Goal: Information Seeking & Learning: Check status

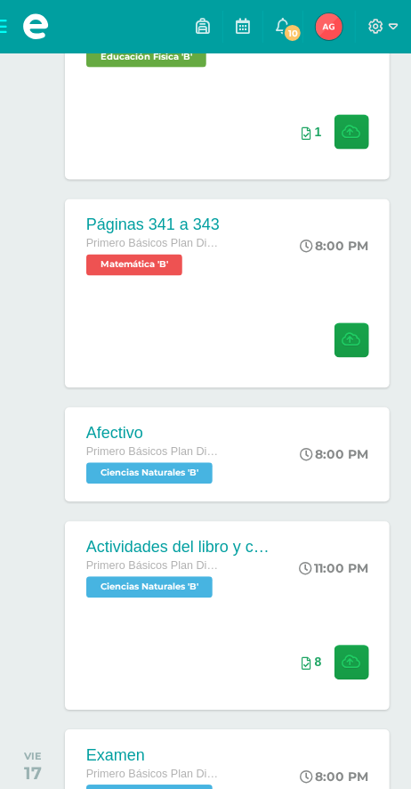
scroll to position [426, 0]
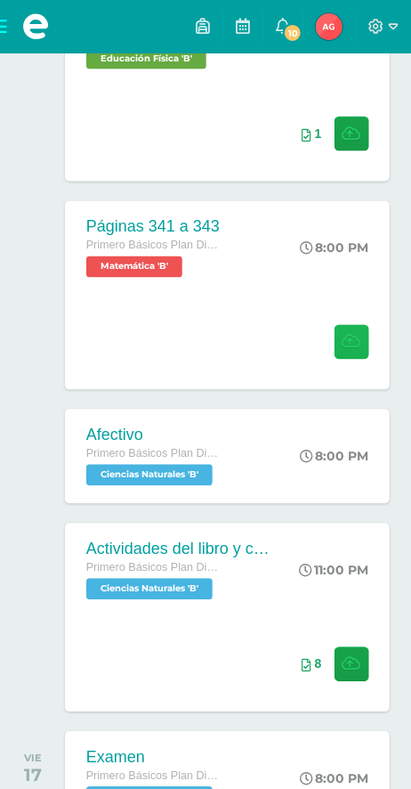
click at [355, 337] on icon at bounding box center [352, 342] width 19 height 15
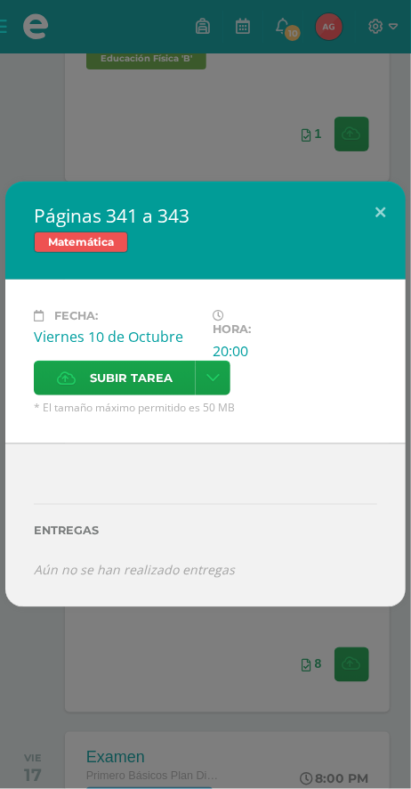
click at [103, 381] on span "Subir tarea" at bounding box center [131, 377] width 83 height 33
click at [0, 0] on input "Subir tarea" at bounding box center [0, 0] width 0 height 0
click at [375, 210] on button at bounding box center [380, 212] width 51 height 61
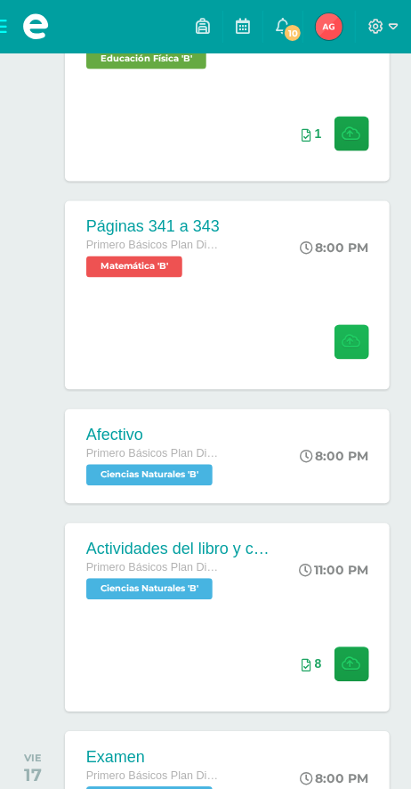
click at [339, 349] on button at bounding box center [352, 342] width 35 height 35
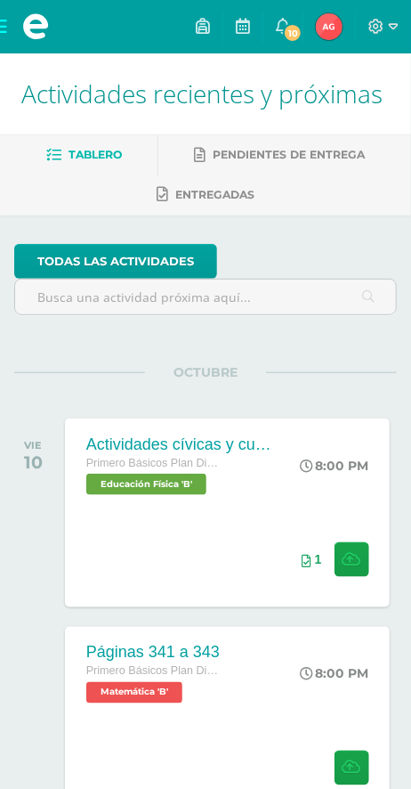
click at [294, 33] on span "10" at bounding box center [293, 33] width 20 height 20
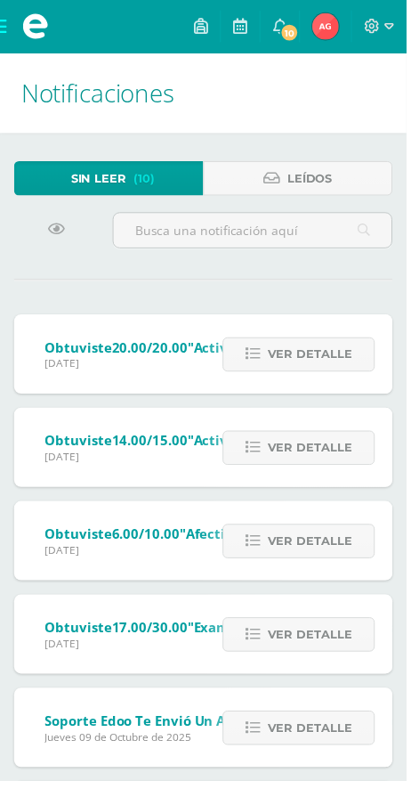
click at [247, 345] on link "Ver detalle" at bounding box center [302, 358] width 154 height 35
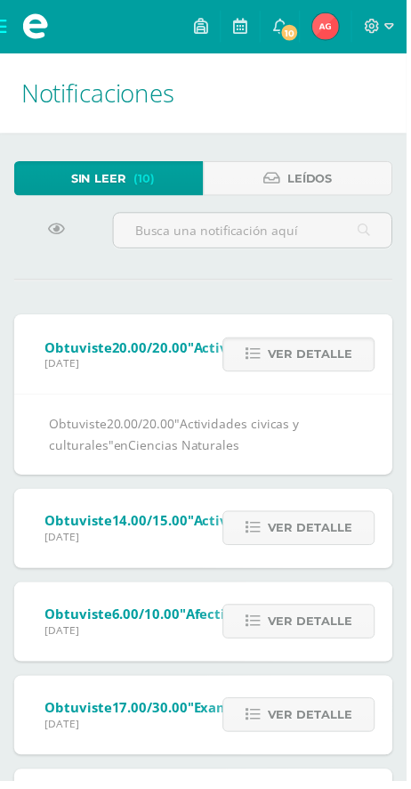
click at [311, 518] on span "Ver detalle" at bounding box center [313, 533] width 85 height 33
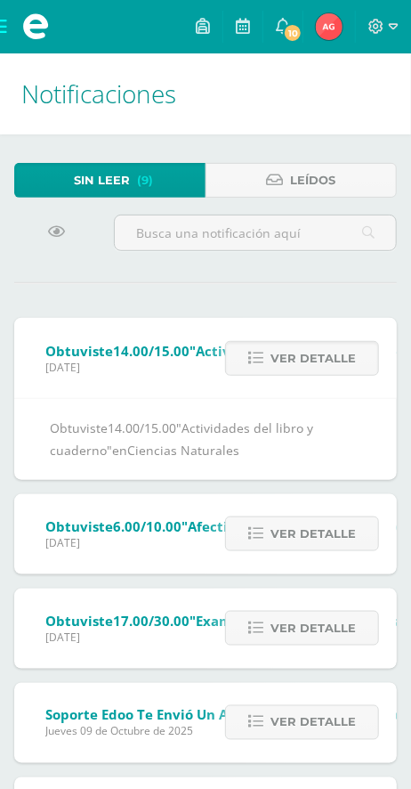
click at [264, 525] on link "Ver detalle" at bounding box center [302, 533] width 154 height 35
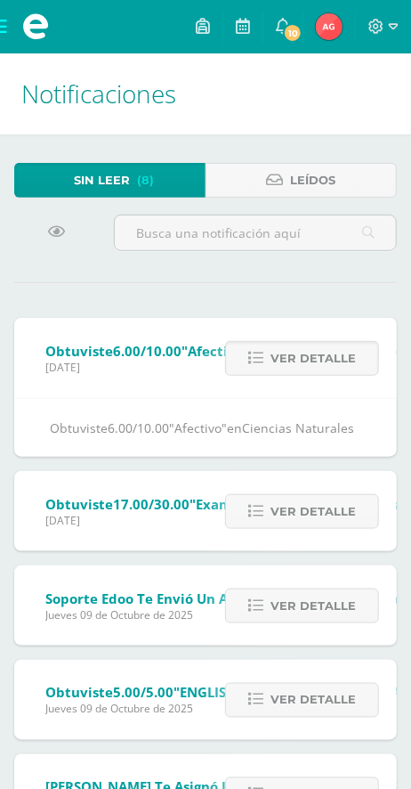
click at [277, 515] on span "Ver detalle" at bounding box center [313, 511] width 85 height 33
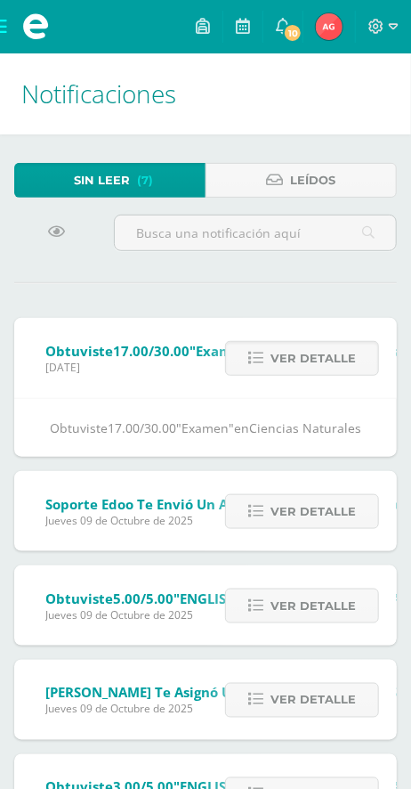
click at [268, 529] on link "Ver detalle" at bounding box center [302, 511] width 154 height 35
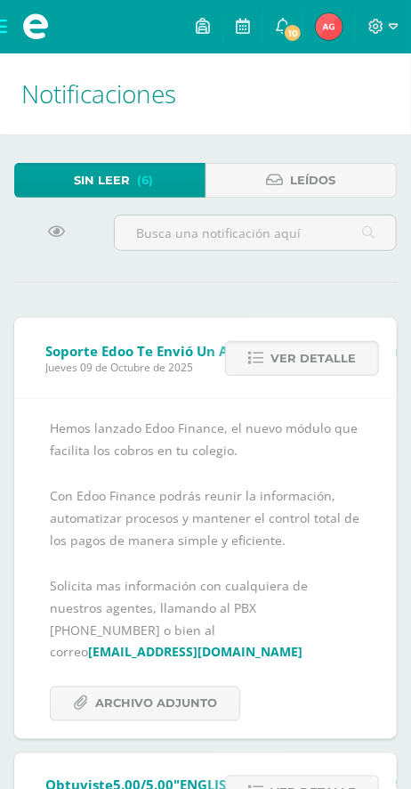
click at [130, 644] on link "ventas@edoo.io" at bounding box center [195, 652] width 215 height 17
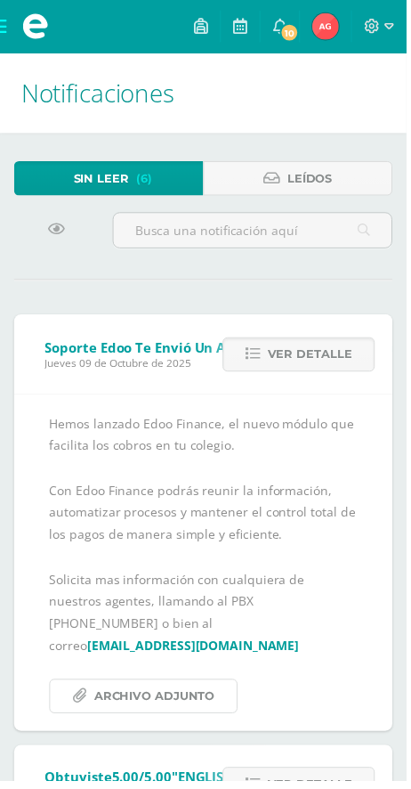
click at [114, 687] on span "Archivo Adjunto" at bounding box center [156, 703] width 122 height 33
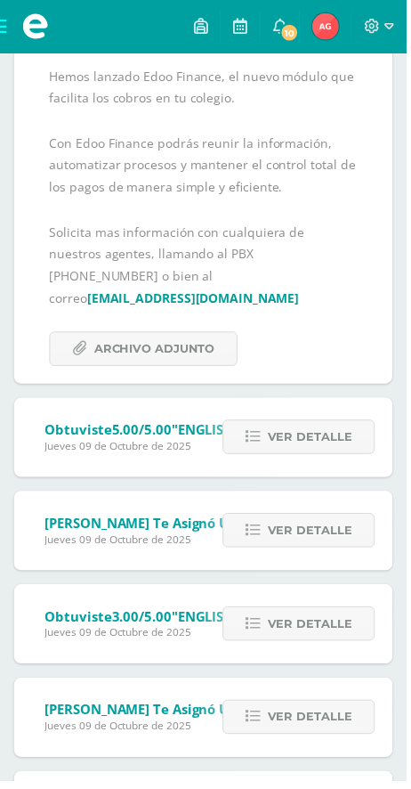
click at [258, 429] on link "Ver detalle" at bounding box center [302, 442] width 154 height 35
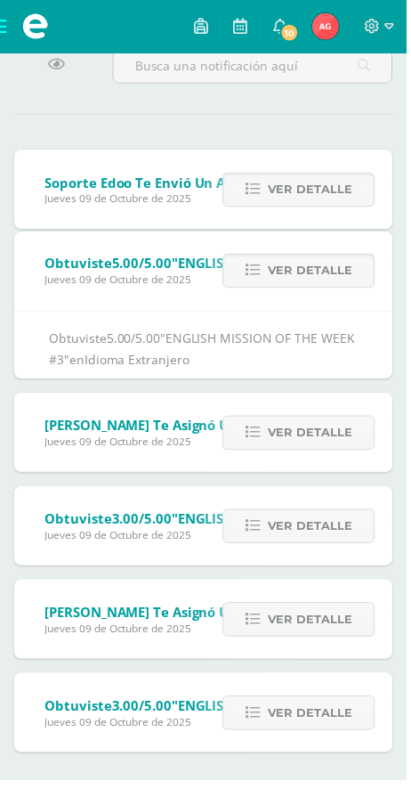
scroll to position [88, 0]
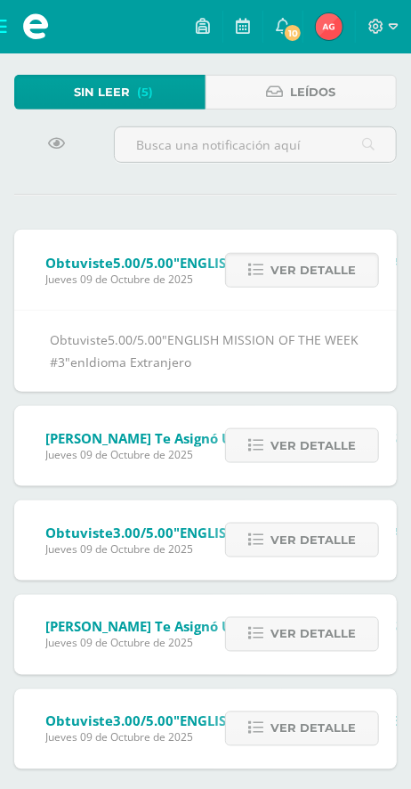
click at [200, 435] on span "Yassmin Carías te asignó un comentario en 'ENGLISH MISSION OF THE WEEK #2' para…" at bounding box center [396, 438] width 702 height 18
click at [277, 442] on span "Ver detalle" at bounding box center [313, 445] width 85 height 33
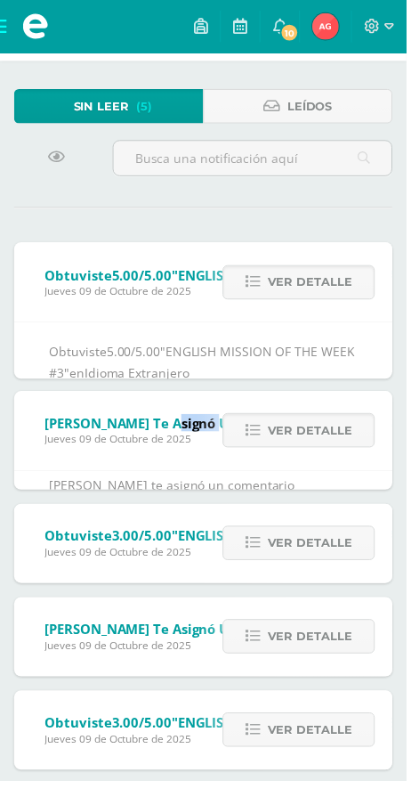
scroll to position [38, 0]
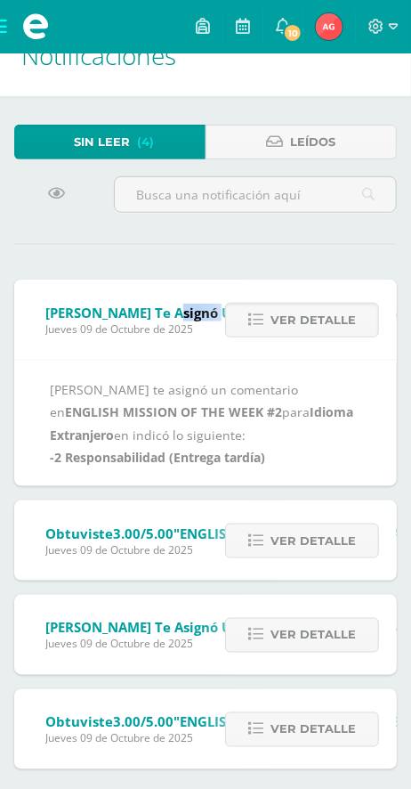
click at [272, 539] on link "Ver detalle" at bounding box center [302, 540] width 154 height 35
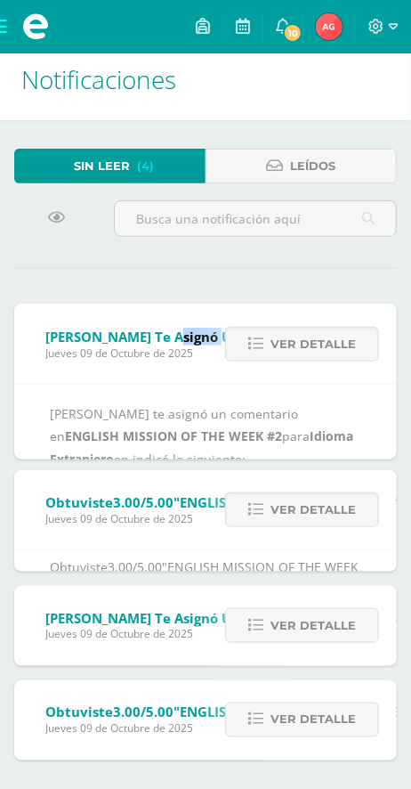
scroll to position [0, 0]
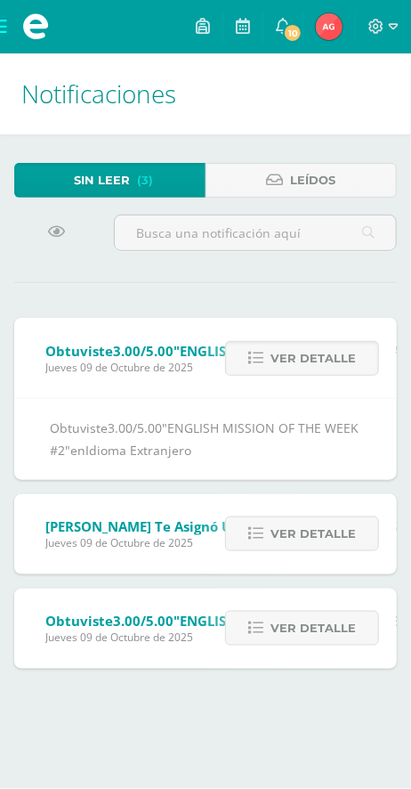
click at [329, 20] on img at bounding box center [329, 26] width 27 height 27
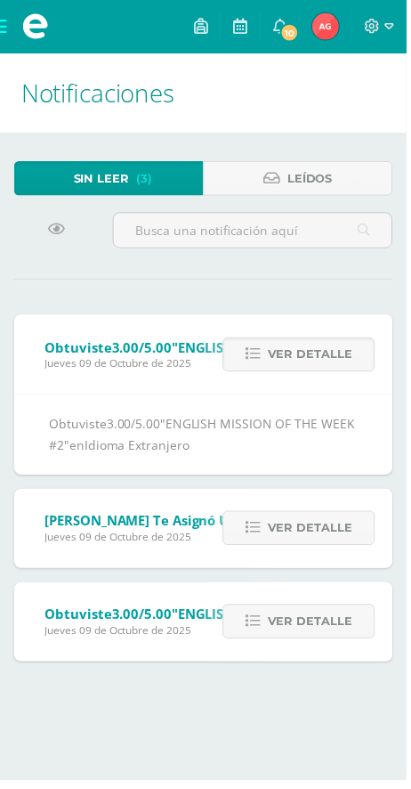
click at [289, 524] on span "Ver detalle" at bounding box center [313, 533] width 85 height 33
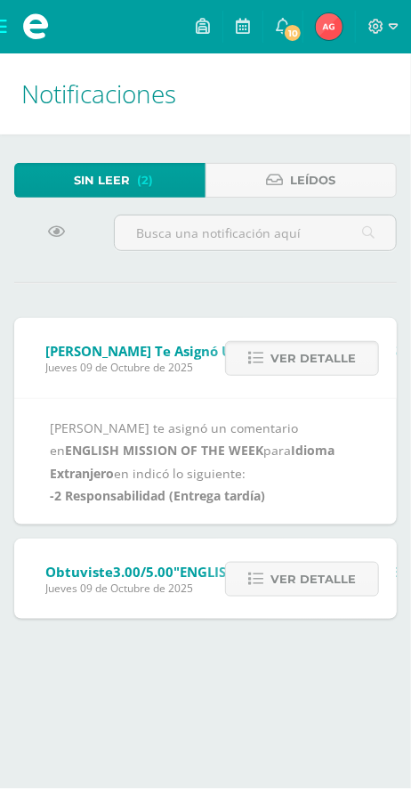
click at [304, 574] on span "Ver detalle" at bounding box center [313, 579] width 85 height 33
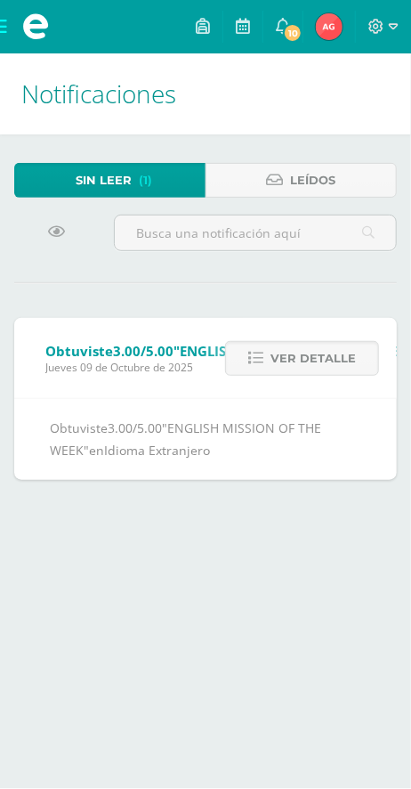
click at [343, 359] on span "Ver detalle" at bounding box center [313, 358] width 85 height 33
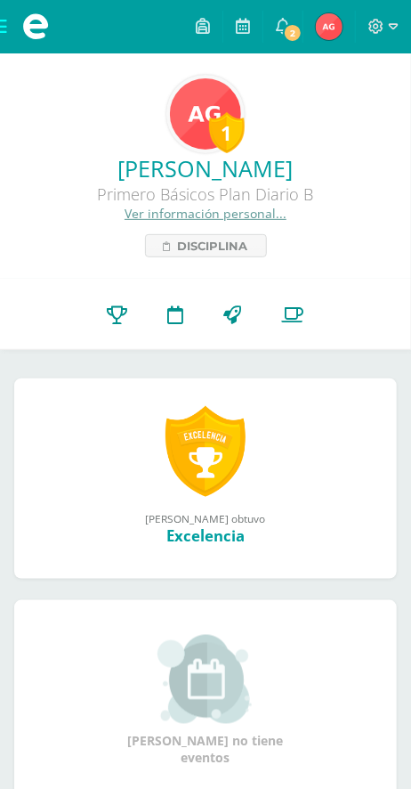
click at [97, 312] on link "Punteos" at bounding box center [117, 315] width 61 height 70
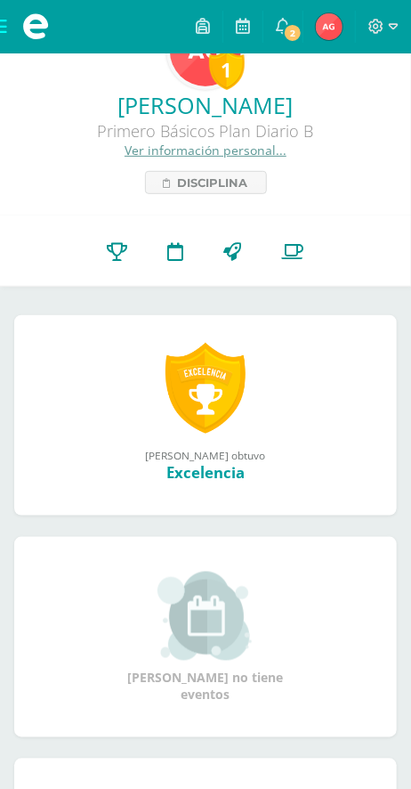
scroll to position [68, 0]
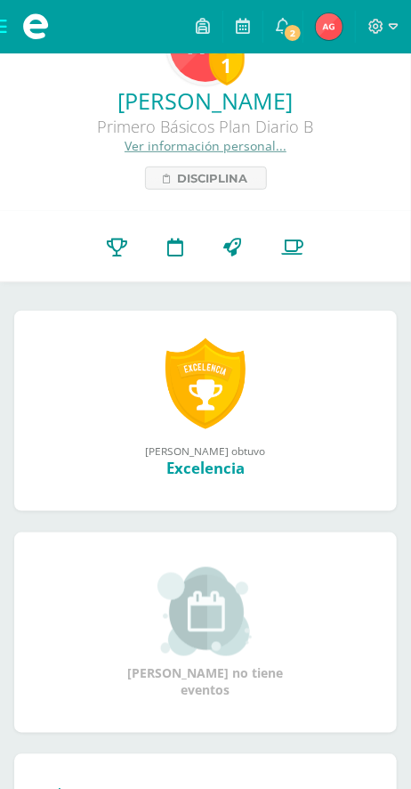
click at [113, 252] on icon at bounding box center [118, 247] width 20 height 19
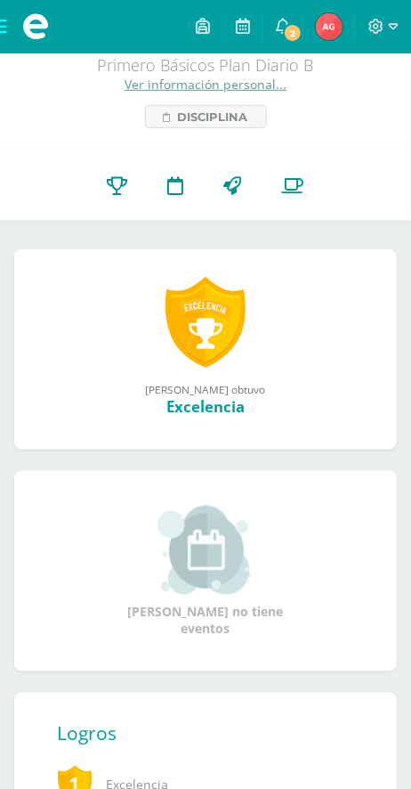
click at [37, 28] on span at bounding box center [35, 26] width 27 height 27
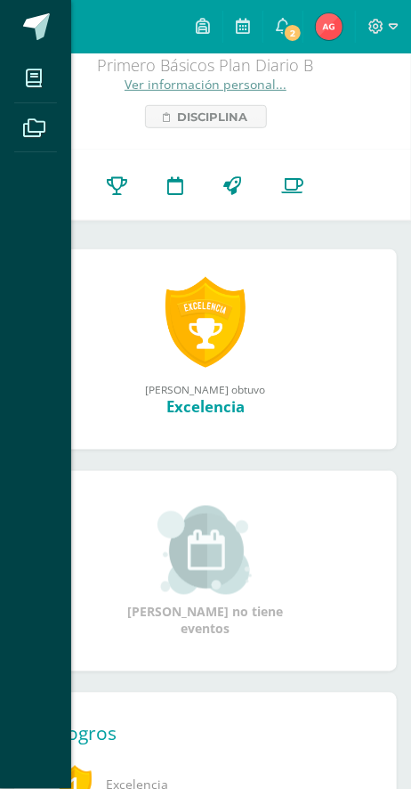
click at [39, 82] on icon at bounding box center [34, 78] width 16 height 18
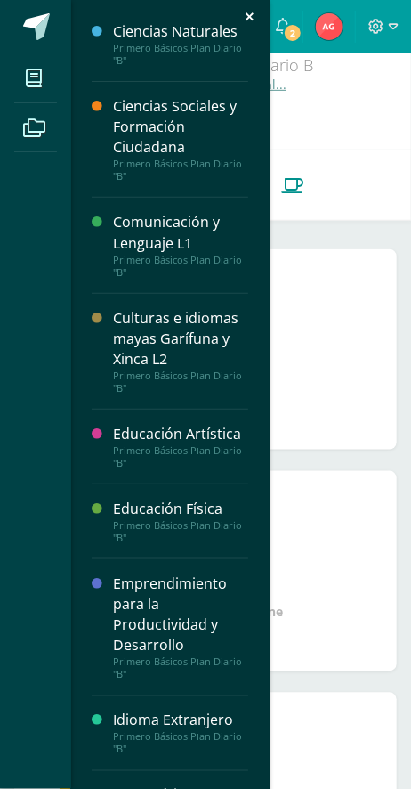
click at [203, 41] on div "Ciencias Naturales" at bounding box center [180, 31] width 135 height 20
click at [334, 297] on div "Mis cursos Archivos Cerrar panel Ciencias Naturales Primero Básicos Plan Diario…" at bounding box center [205, 394] width 411 height 789
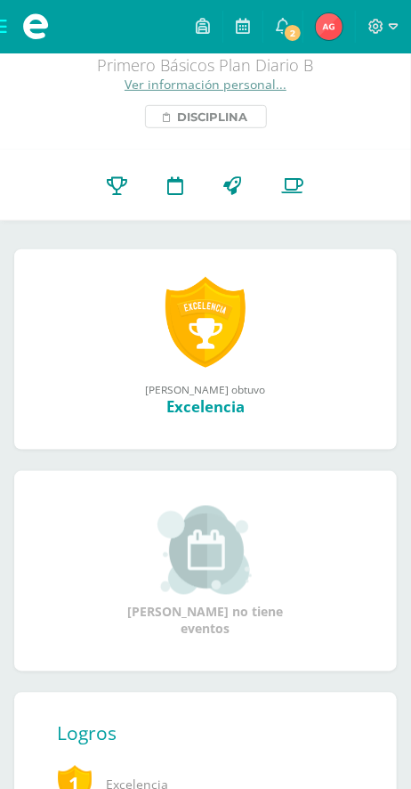
click at [191, 127] on span "Disciplina" at bounding box center [213, 116] width 70 height 21
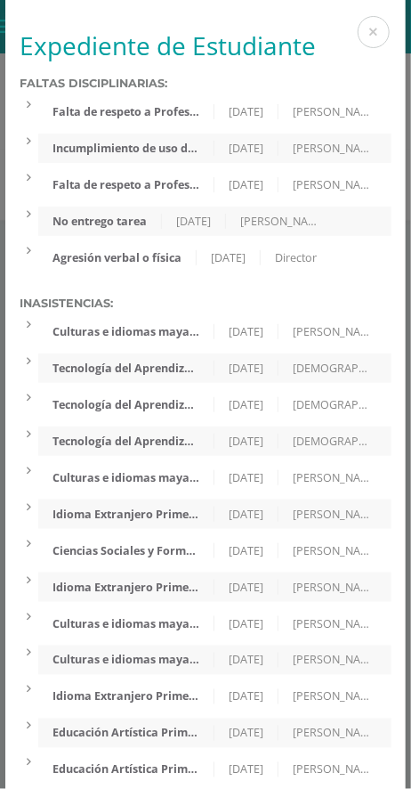
click at [95, 264] on div "Agresión verbal o física" at bounding box center [117, 257] width 158 height 15
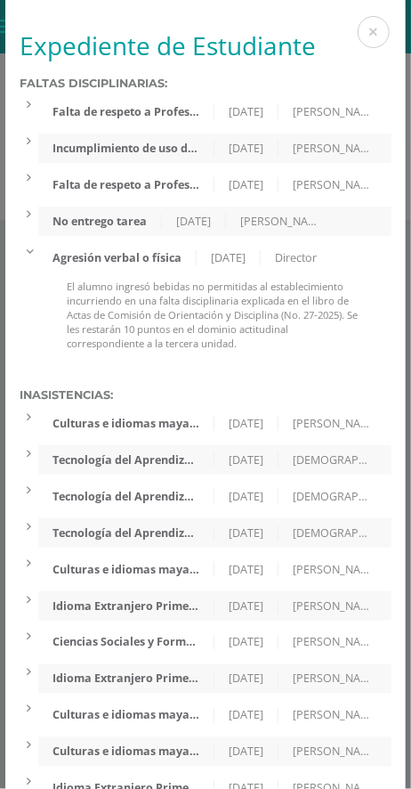
click at [120, 111] on div "Falta de respeto a Profesores" at bounding box center [126, 111] width 177 height 15
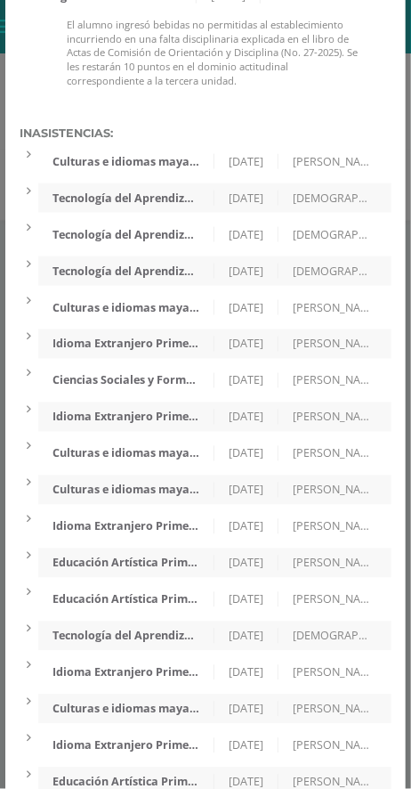
scroll to position [463, 0]
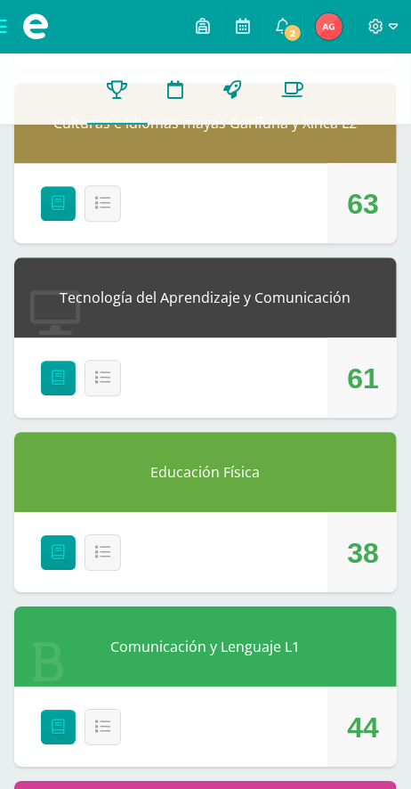
scroll to position [665, 0]
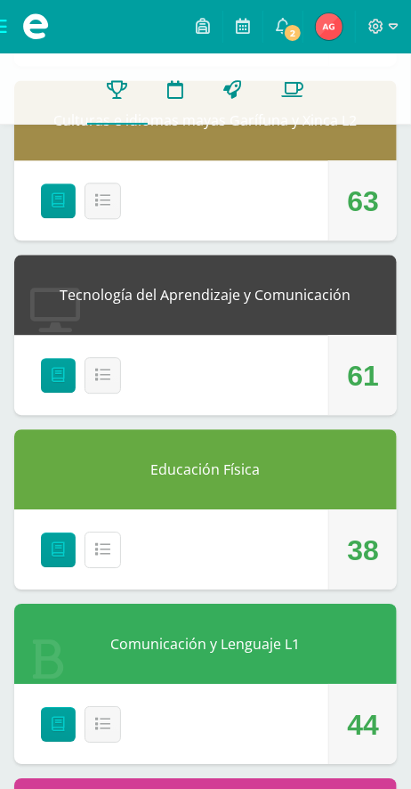
click at [116, 556] on button "Detalle" at bounding box center [103, 549] width 36 height 36
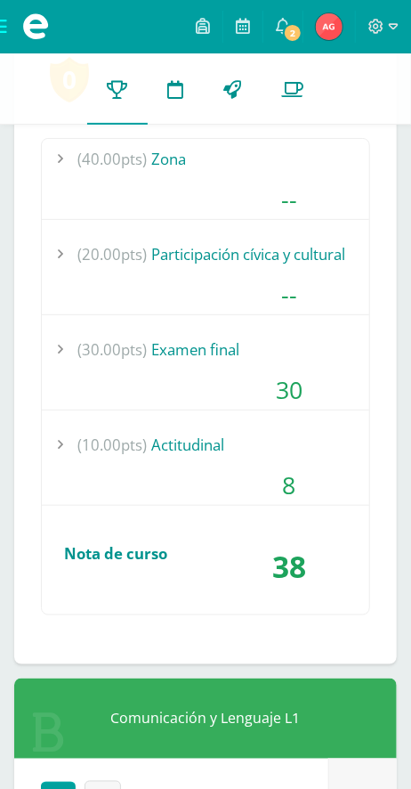
scroll to position [1218, 0]
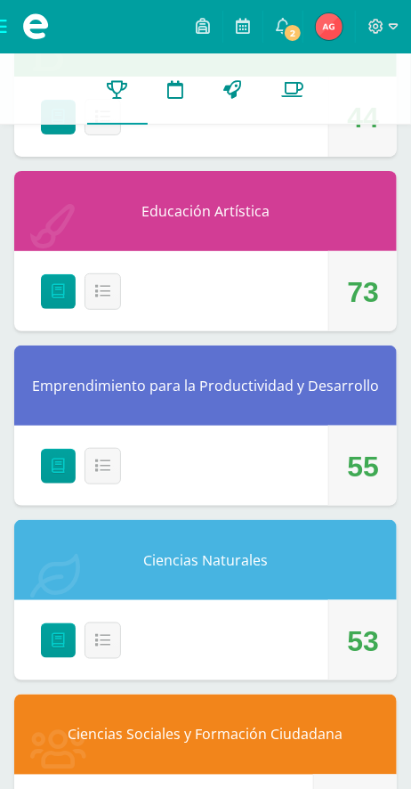
scroll to position [1305, 0]
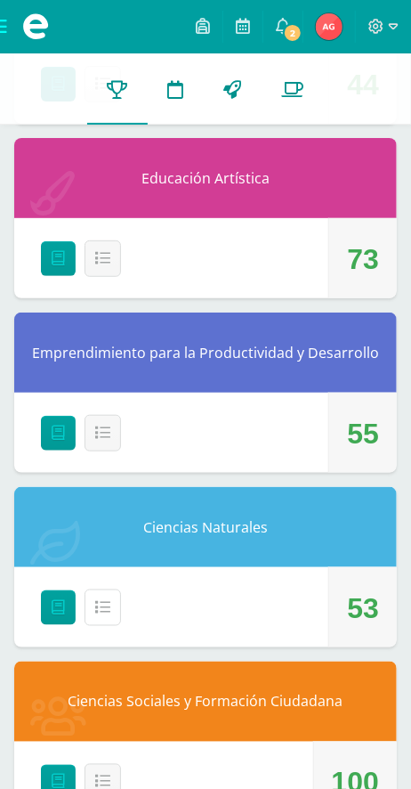
click at [103, 615] on icon at bounding box center [102, 607] width 15 height 15
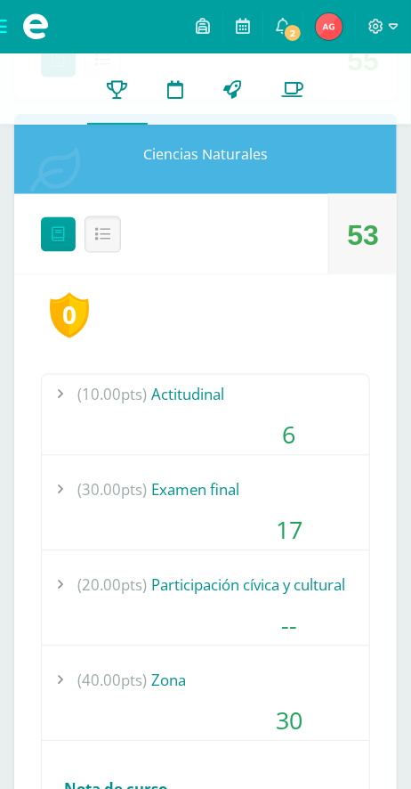
click at [316, 543] on div "17" at bounding box center [289, 530] width 160 height 40
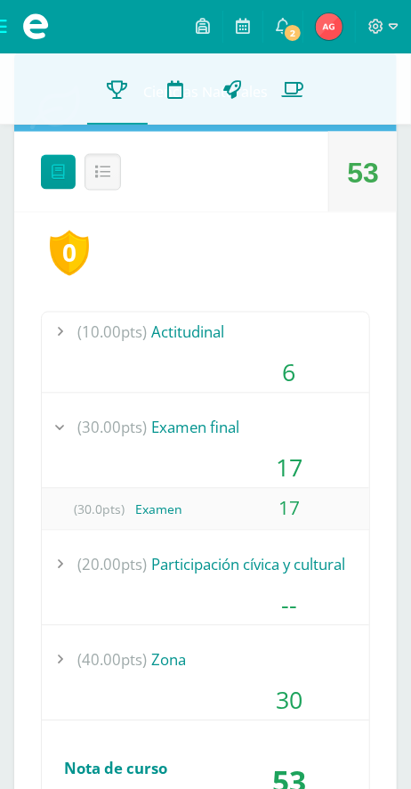
scroll to position [1770, 0]
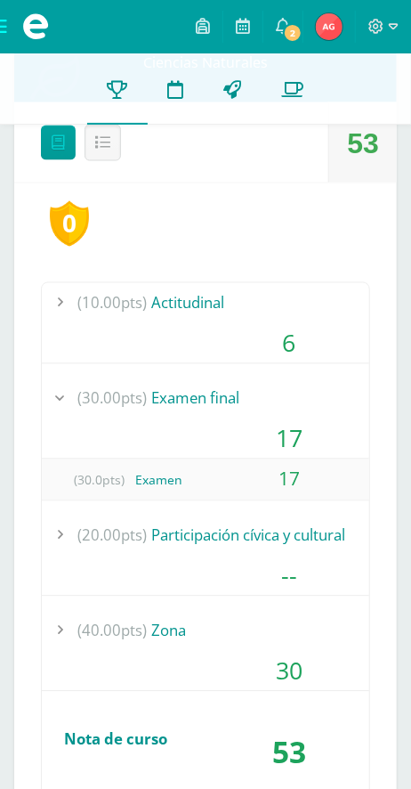
click at [326, 544] on div "(20.00pts) Participación cívica y cultural" at bounding box center [206, 535] width 328 height 40
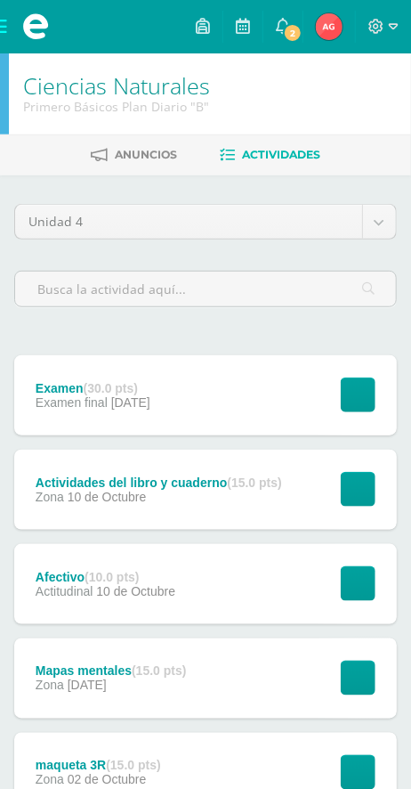
click at [312, 477] on div "Actividades del libro y cuaderno (15.0 pts) Zona [DATE] Ver tarea Actividades d…" at bounding box center [205, 490] width 383 height 80
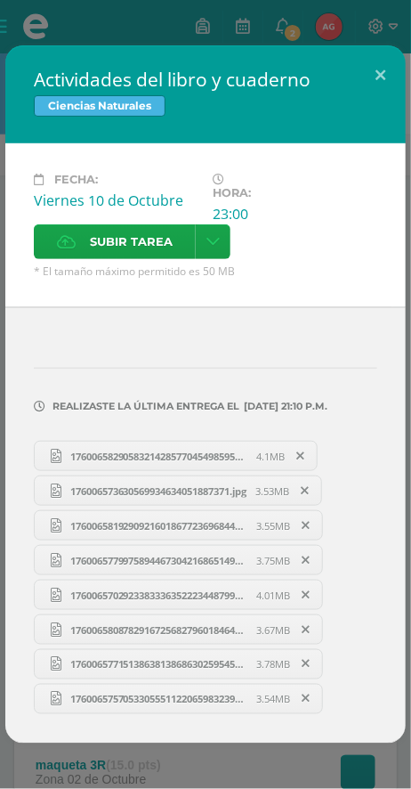
click at [388, 284] on div "Fecha: [DATE] Hora: 23:00 División: Zona Subir tarea Cancelar" at bounding box center [205, 225] width 401 height 164
click at [368, 65] on button at bounding box center [380, 75] width 51 height 61
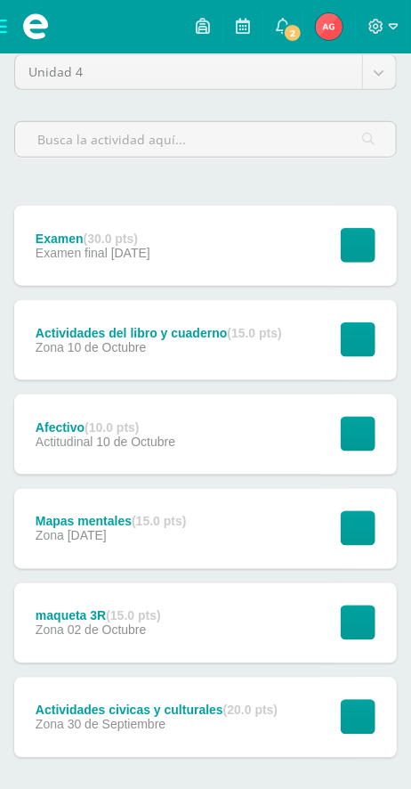
scroll to position [150, 0]
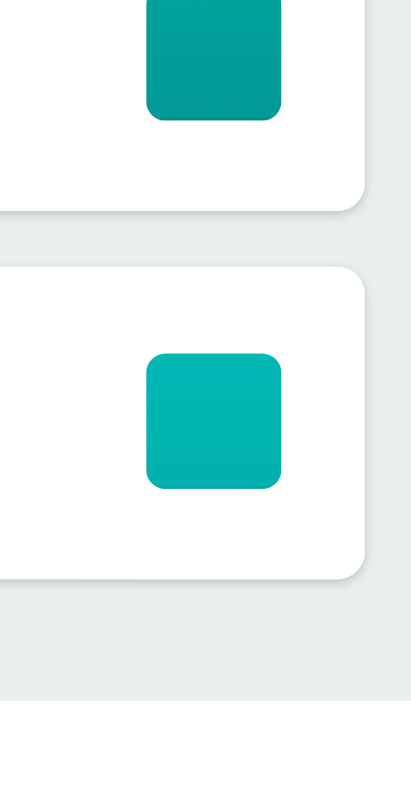
click at [359, 722] on button "Ver tarea" at bounding box center [358, 717] width 35 height 35
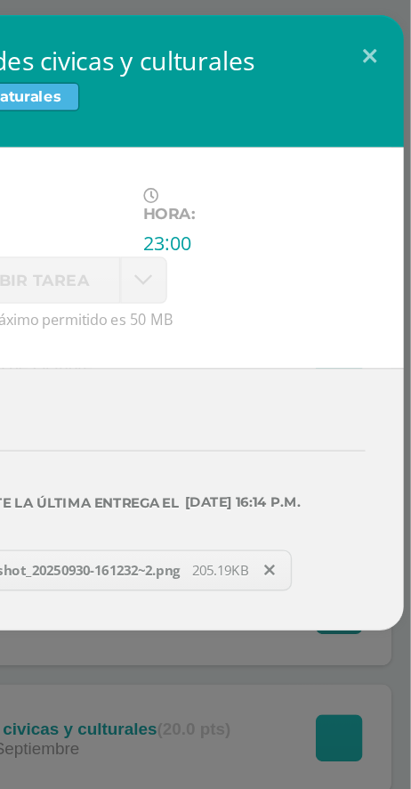
scroll to position [165, 0]
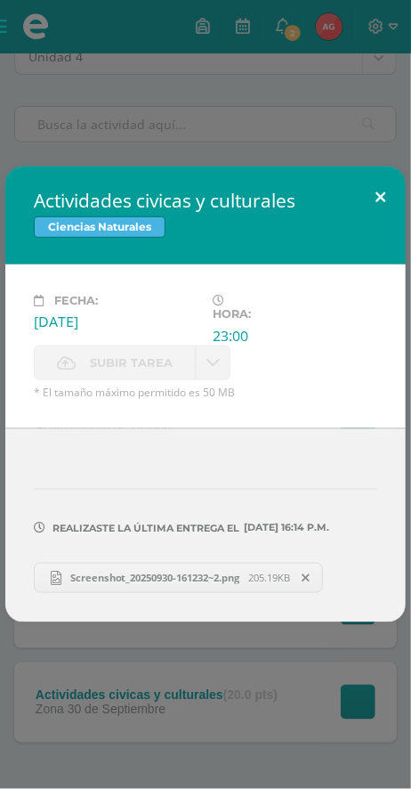
click at [370, 189] on button at bounding box center [380, 196] width 51 height 61
